Goal: Information Seeking & Learning: Learn about a topic

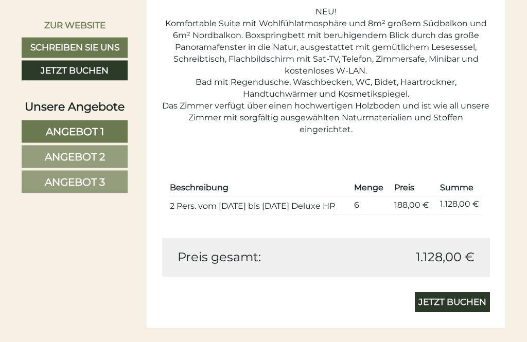
scroll to position [833, 0]
click at [38, 168] on link "Angebot 2" at bounding box center [75, 157] width 106 height 23
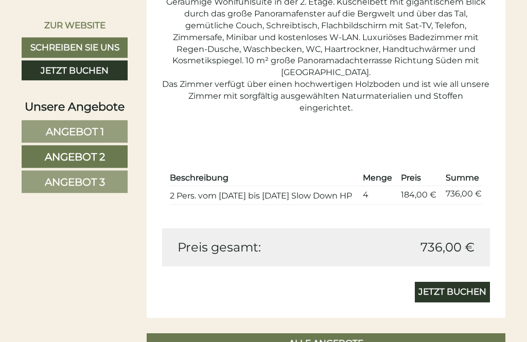
scroll to position [854, 0]
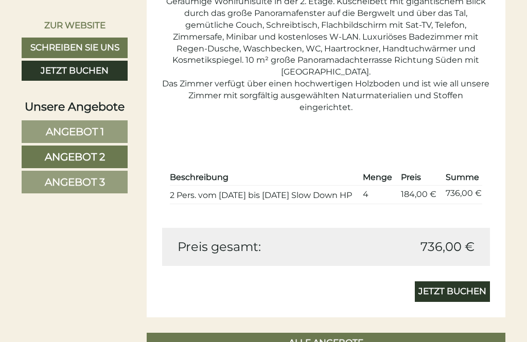
click at [36, 194] on link "Angebot 3" at bounding box center [75, 182] width 106 height 23
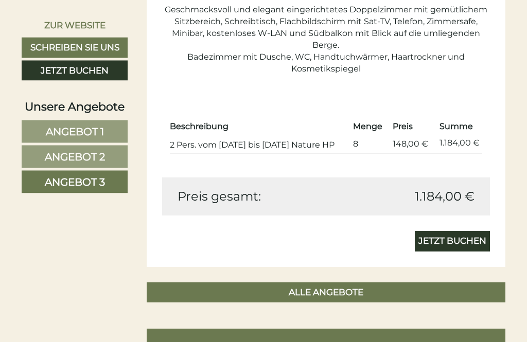
scroll to position [834, 0]
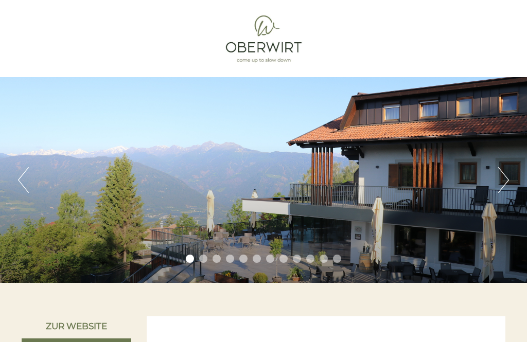
scroll to position [610, 0]
click at [504, 177] on button "Next" at bounding box center [503, 180] width 11 height 26
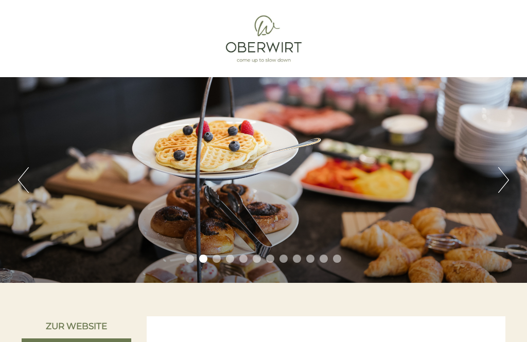
click at [502, 179] on button "Next" at bounding box center [503, 180] width 11 height 26
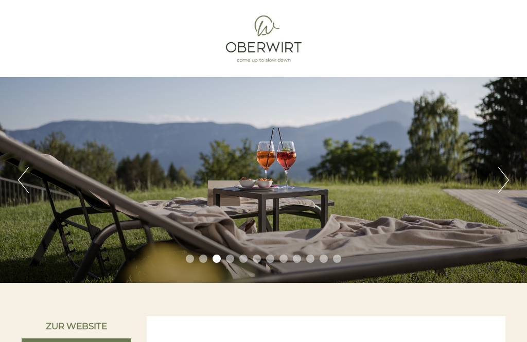
click at [503, 179] on button "Next" at bounding box center [503, 180] width 11 height 26
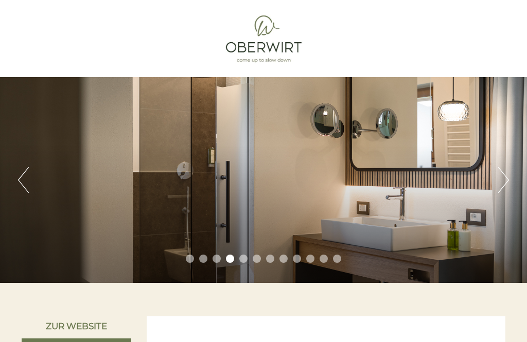
click at [499, 180] on button "Next" at bounding box center [503, 180] width 11 height 26
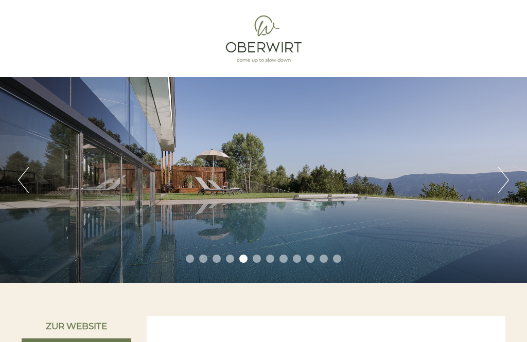
click at [506, 177] on button "Next" at bounding box center [503, 180] width 11 height 26
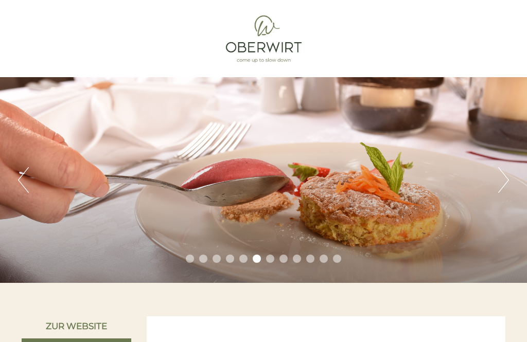
click at [503, 178] on button "Next" at bounding box center [503, 180] width 11 height 26
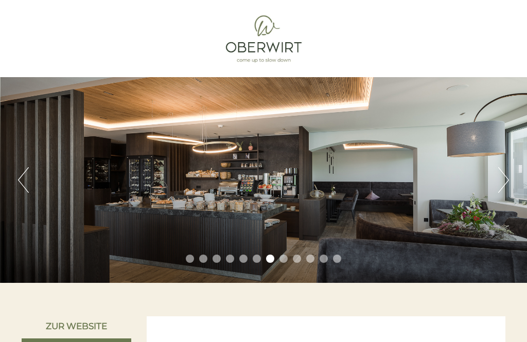
click at [499, 181] on button "Next" at bounding box center [503, 180] width 11 height 26
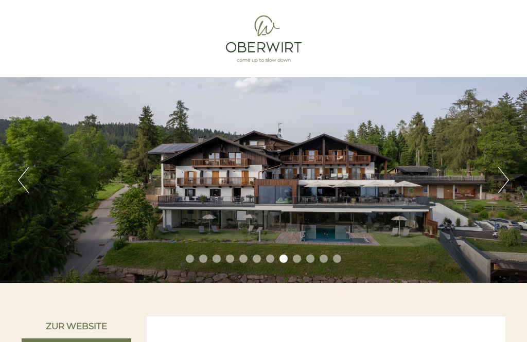
click at [506, 178] on button "Next" at bounding box center [503, 180] width 11 height 26
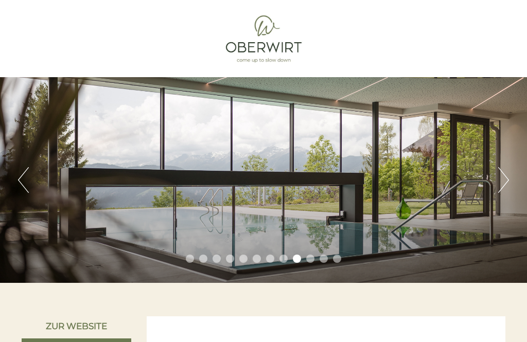
click at [508, 181] on button "Next" at bounding box center [503, 180] width 11 height 26
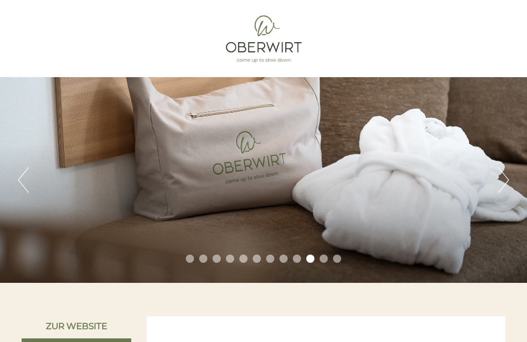
click at [506, 180] on button "Next" at bounding box center [503, 180] width 11 height 26
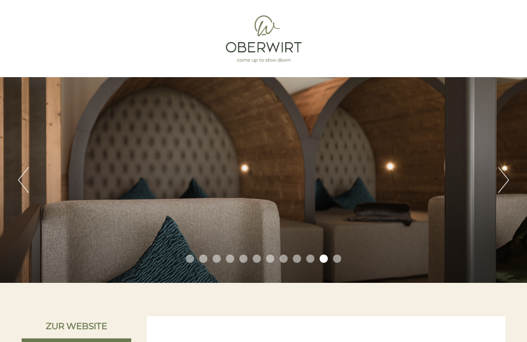
click at [502, 182] on button "Next" at bounding box center [503, 180] width 11 height 26
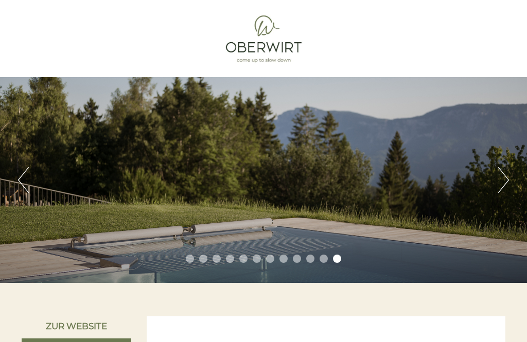
click at [502, 181] on button "Next" at bounding box center [503, 180] width 11 height 26
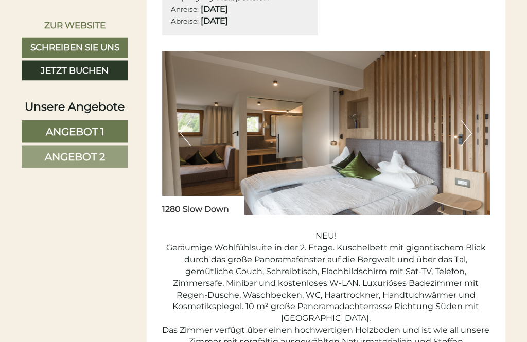
scroll to position [608, 0]
click at [473, 146] on img at bounding box center [326, 133] width 329 height 164
click at [468, 146] on button "Next" at bounding box center [466, 133] width 11 height 26
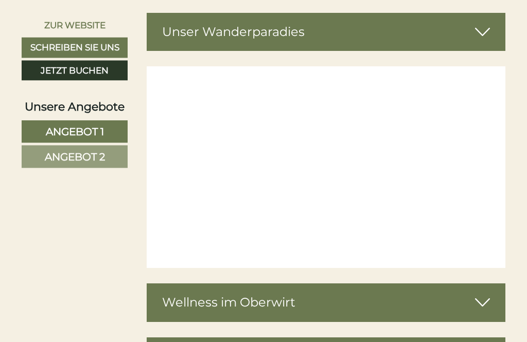
scroll to position [2459, 0]
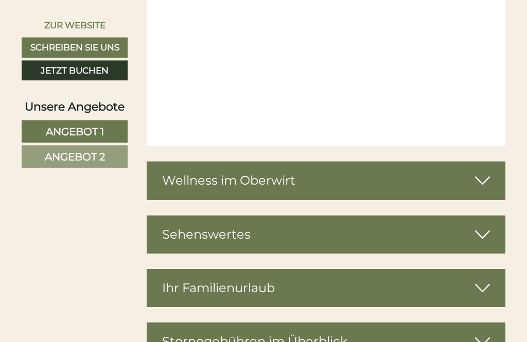
click at [180, 190] on div "Wellness im Oberwirt" at bounding box center [326, 181] width 359 height 38
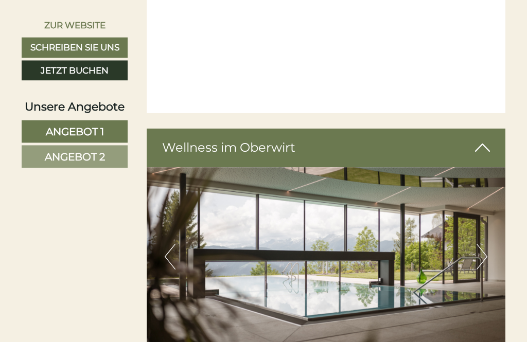
scroll to position [2614, 0]
click at [481, 266] on button "Next" at bounding box center [482, 257] width 11 height 26
click at [480, 264] on button "Next" at bounding box center [482, 257] width 11 height 26
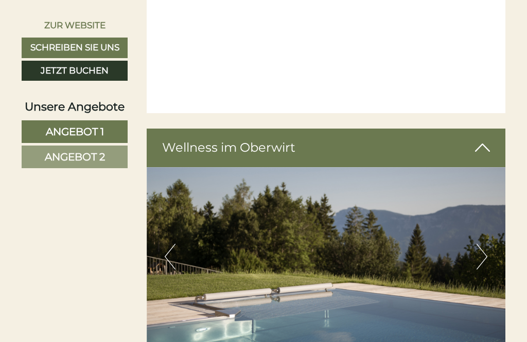
click at [480, 259] on button "Next" at bounding box center [482, 257] width 11 height 26
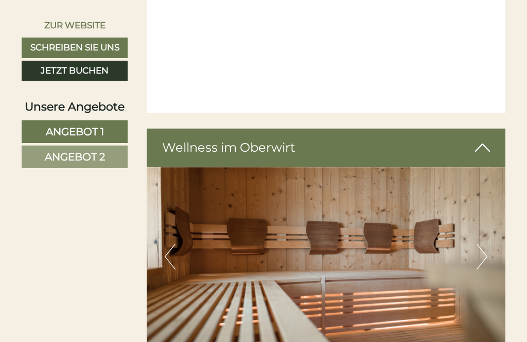
click at [483, 260] on button "Next" at bounding box center [482, 257] width 11 height 26
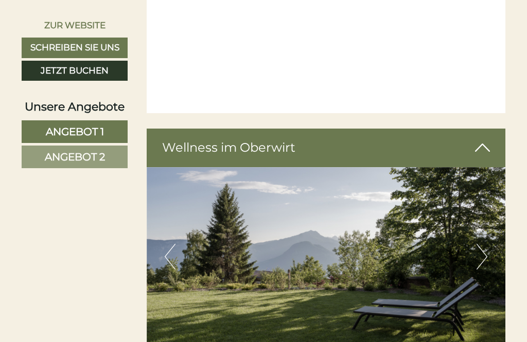
click at [483, 259] on button "Next" at bounding box center [482, 257] width 11 height 26
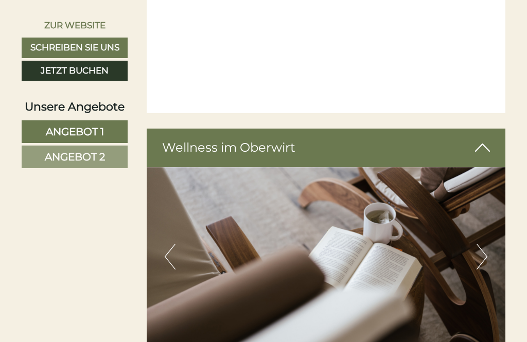
click at [491, 262] on img at bounding box center [326, 257] width 359 height 180
click at [481, 263] on button "Next" at bounding box center [482, 257] width 11 height 26
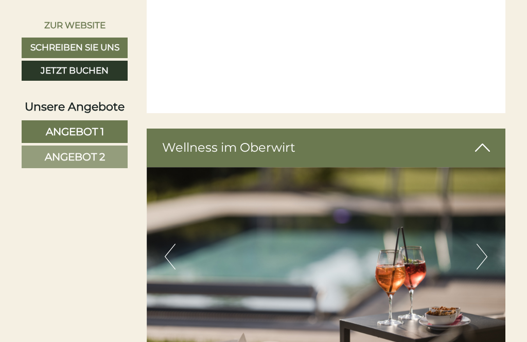
click at [488, 257] on img at bounding box center [326, 257] width 359 height 180
click at [490, 257] on img at bounding box center [326, 257] width 359 height 180
click at [484, 261] on button "Next" at bounding box center [482, 257] width 11 height 26
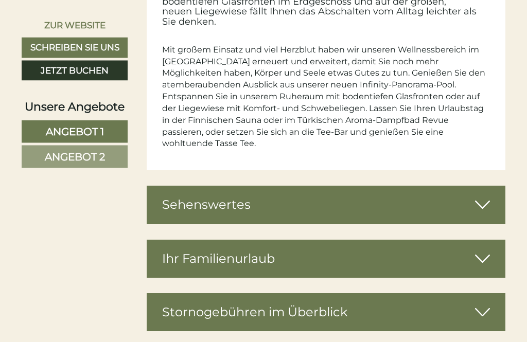
scroll to position [3046, 0]
click at [184, 199] on div "Sehenswertes" at bounding box center [326, 205] width 359 height 38
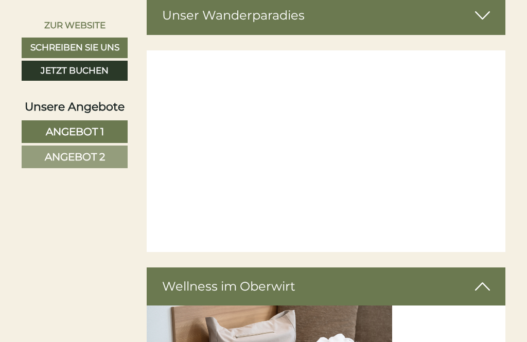
scroll to position [2575, 0]
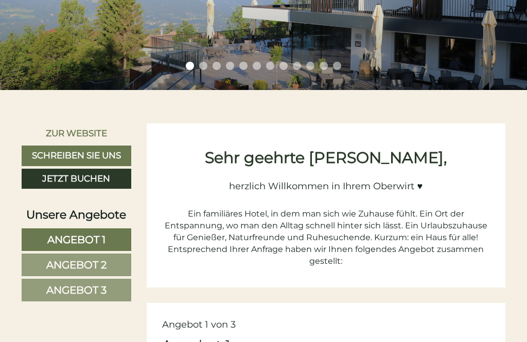
scroll to position [610, 0]
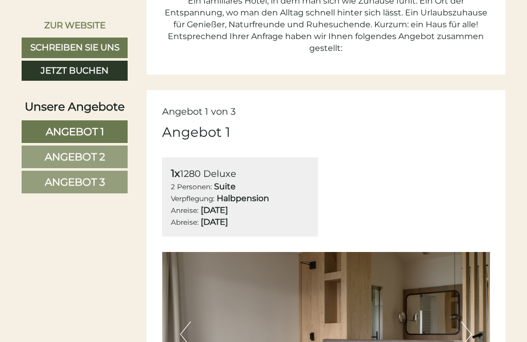
click at [52, 163] on span "Angebot 2" at bounding box center [75, 157] width 60 height 12
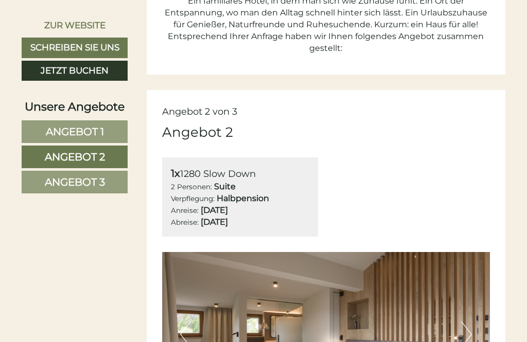
scroll to position [493, 0]
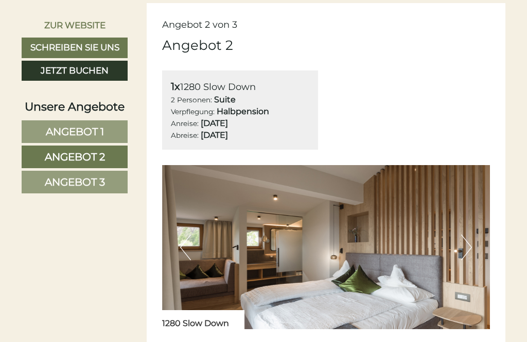
click at [45, 188] on span "Angebot 3" at bounding box center [75, 182] width 60 height 12
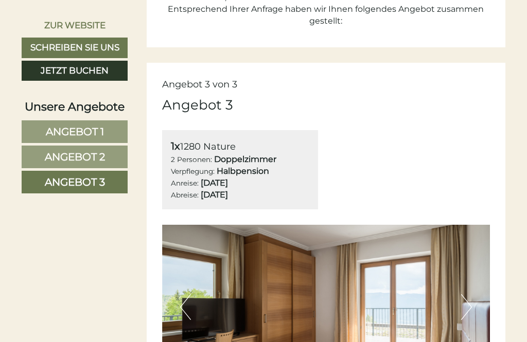
scroll to position [433, 0]
